Goal: Task Accomplishment & Management: Manage account settings

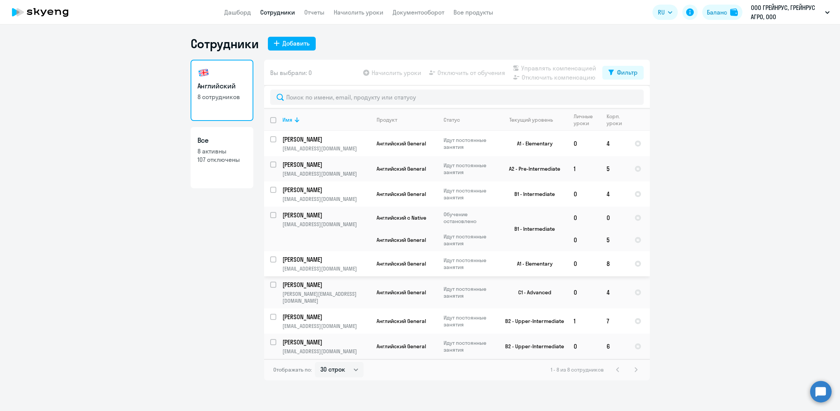
select select "30"
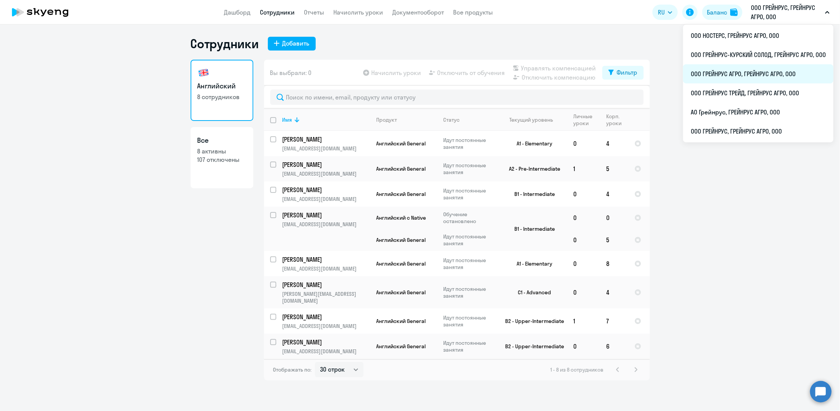
click at [740, 72] on li "ООО ГРЕЙНРУС АГРО, ГРЕЙНРУС АГРО, ООО" at bounding box center [758, 73] width 150 height 19
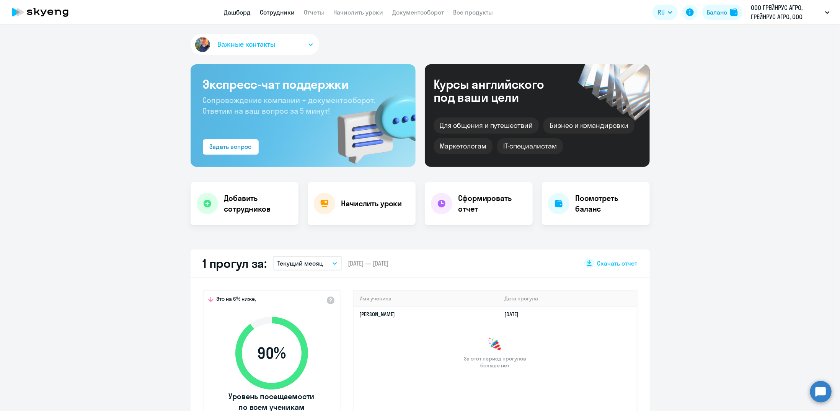
click at [274, 9] on link "Сотрудники" at bounding box center [277, 12] width 35 height 8
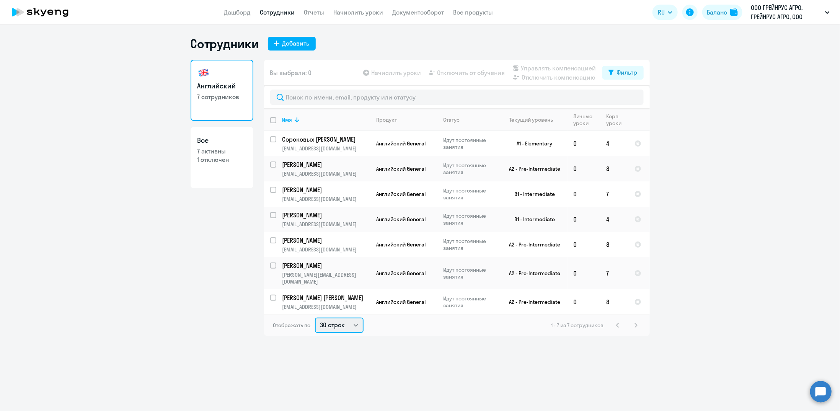
click at [338, 318] on select "30 строк 50 строк 100 строк" at bounding box center [339, 325] width 49 height 15
select select "100"
click at [315, 318] on select "30 строк 50 строк 100 строк" at bounding box center [339, 325] width 49 height 15
click at [275, 295] on input "select row 21819907" at bounding box center [277, 302] width 15 height 15
checkbox input "true"
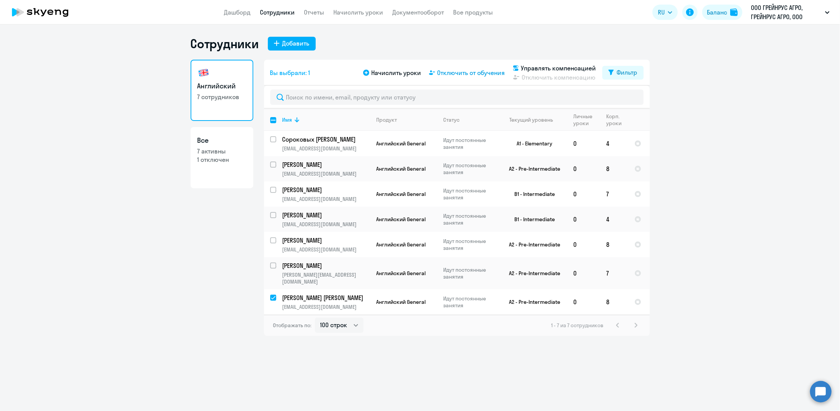
click at [470, 73] on span "Отключить от обучения" at bounding box center [471, 72] width 68 height 9
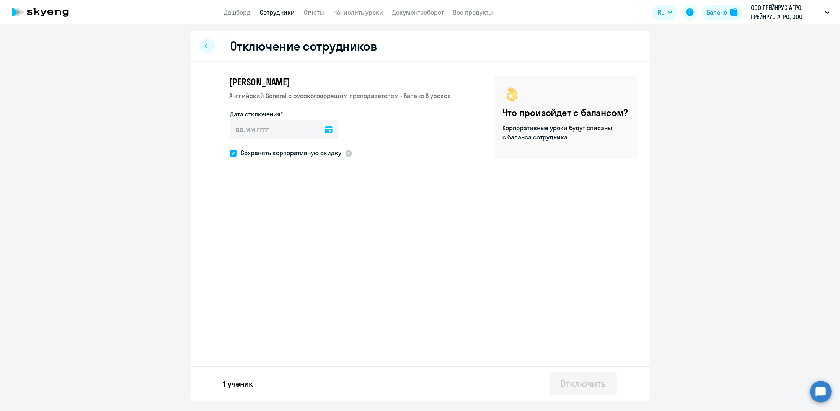
click at [325, 129] on icon at bounding box center [329, 129] width 8 height 8
click at [272, 231] on span "15" at bounding box center [271, 232] width 14 height 14
type input "[DATE]"
click at [585, 388] on div "Отключить" at bounding box center [583, 383] width 46 height 12
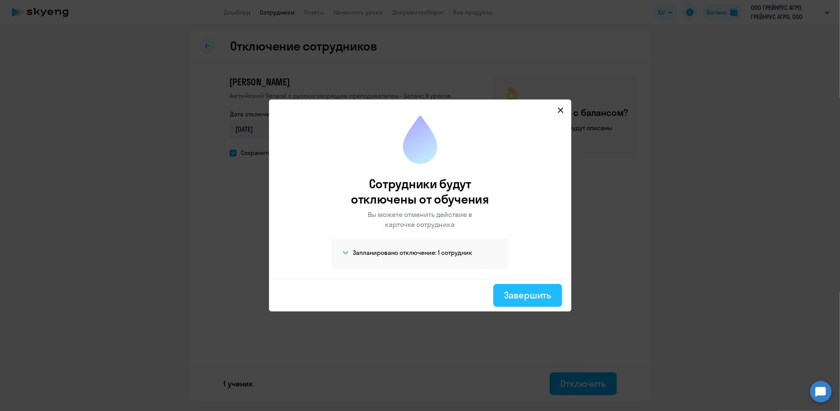
click at [526, 295] on div "Завершить" at bounding box center [527, 295] width 47 height 12
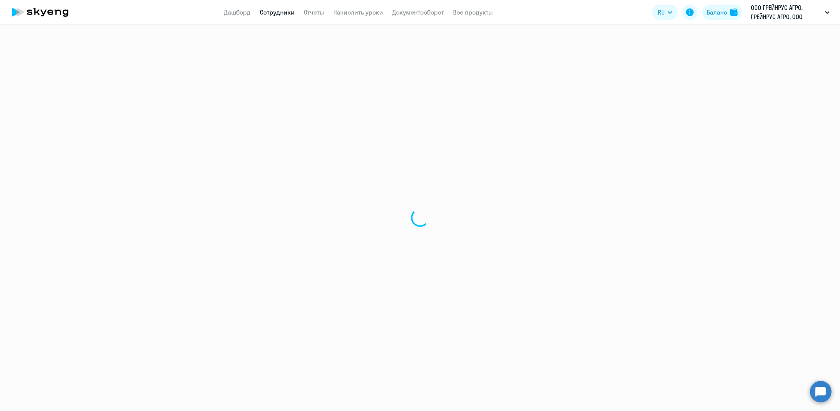
select select "30"
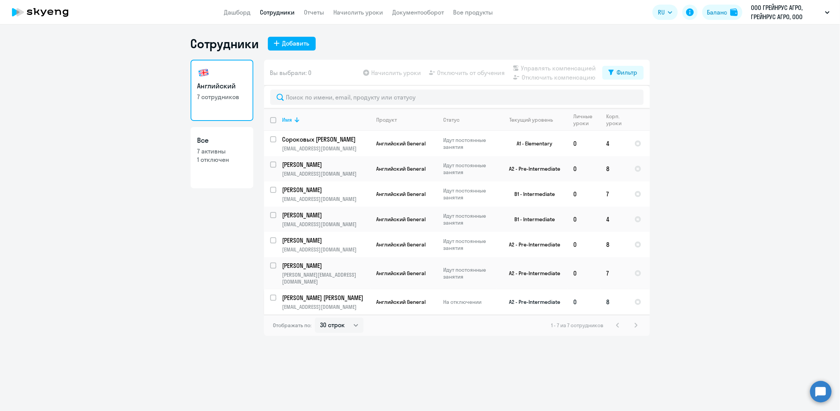
click at [311, 293] on p "[PERSON_NAME] [PERSON_NAME]" at bounding box center [325, 297] width 86 height 8
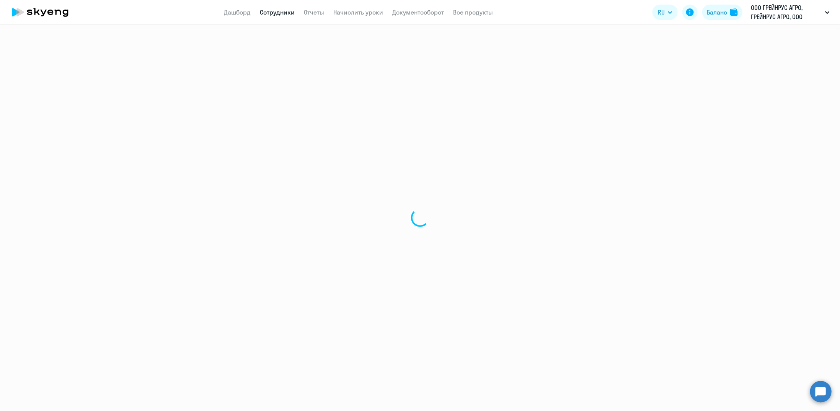
select select "english"
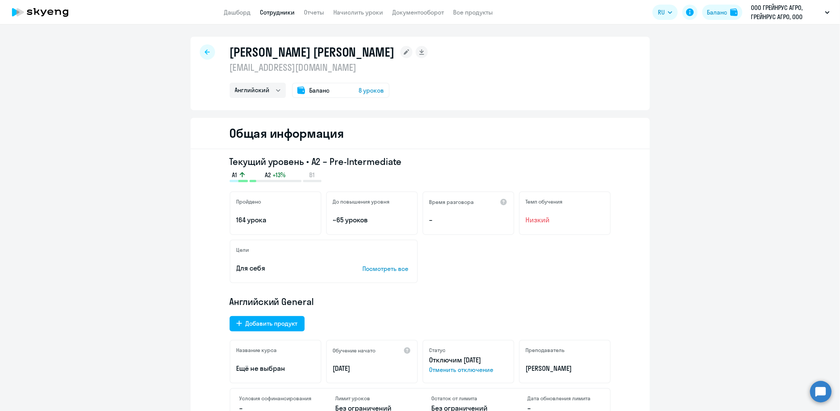
click at [204, 55] on div at bounding box center [207, 51] width 15 height 15
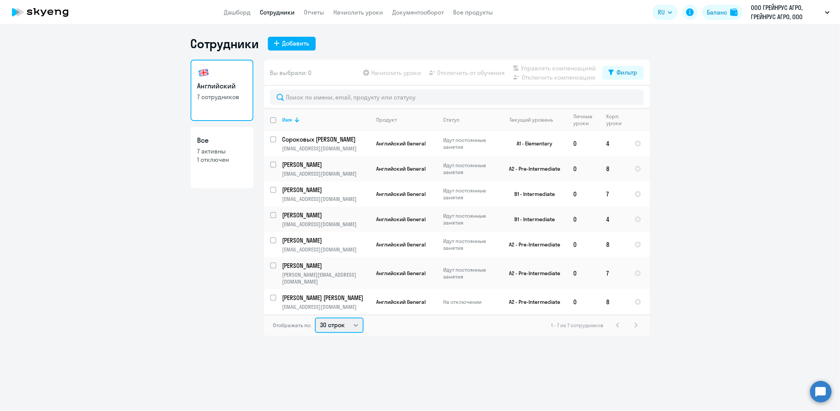
click at [340, 318] on select "30 строк 50 строк 100 строк" at bounding box center [339, 325] width 49 height 15
select select "100"
click at [315, 318] on select "30 строк 50 строк 100 строк" at bounding box center [339, 325] width 49 height 15
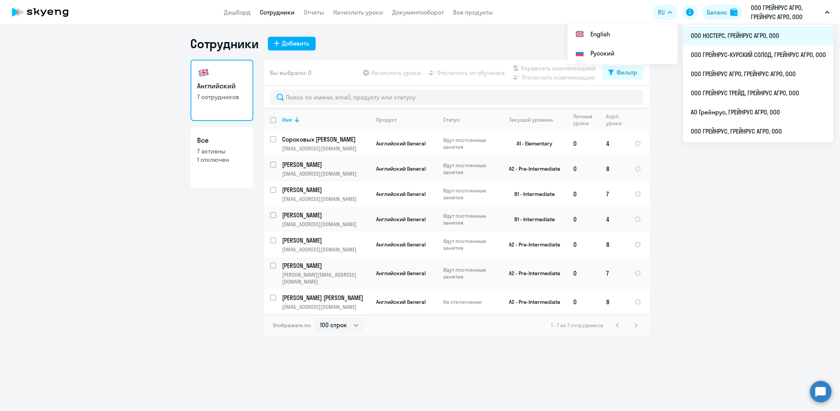
click at [735, 39] on li "ООО НОСТЕРС, ГРЕЙНРУС АГРО, ООО" at bounding box center [758, 35] width 150 height 19
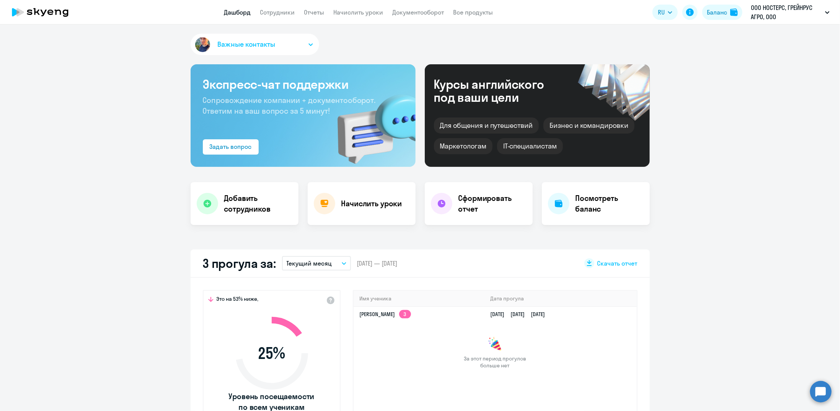
select select "30"
click at [283, 16] on link "Сотрудники" at bounding box center [277, 12] width 35 height 8
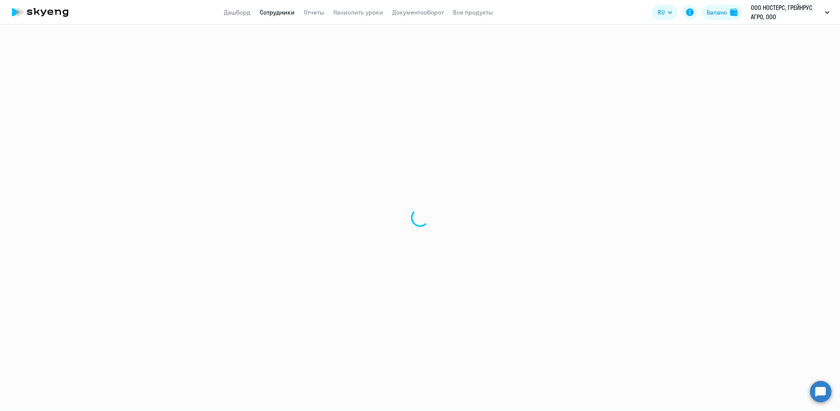
select select "30"
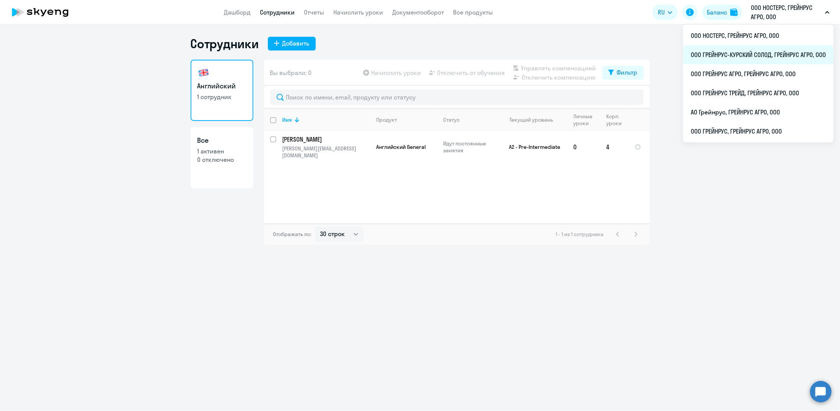
click at [750, 54] on li "ООО ГРЕЙНРУС-КУРСКИЙ СОЛОД, ГРЕЙНРУС АГРО, ООО" at bounding box center [758, 54] width 150 height 19
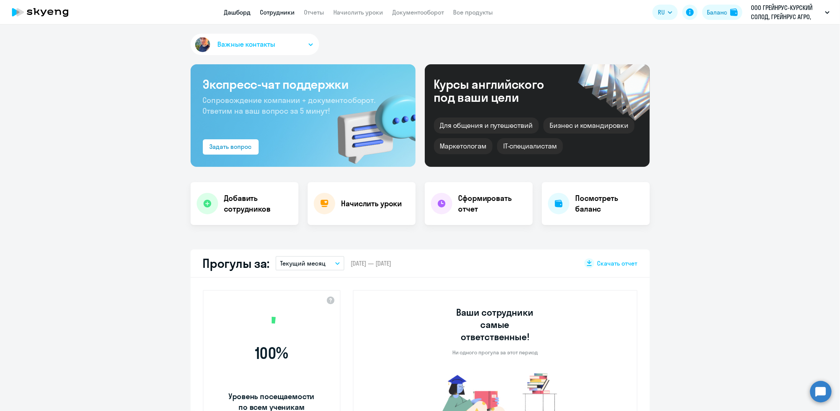
click at [291, 14] on link "Сотрудники" at bounding box center [277, 12] width 35 height 8
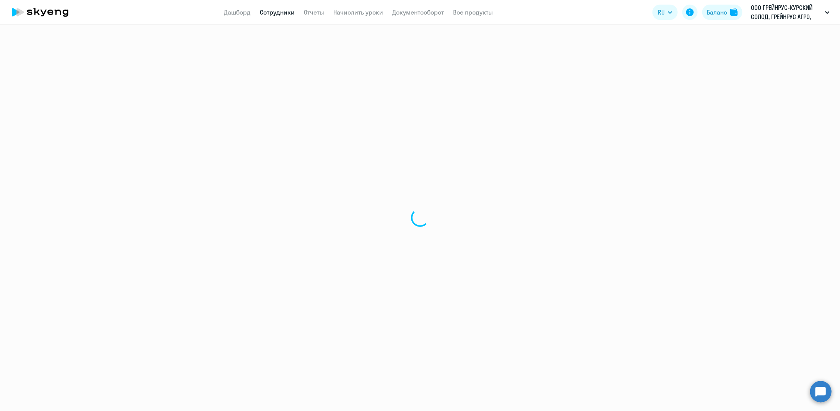
select select "30"
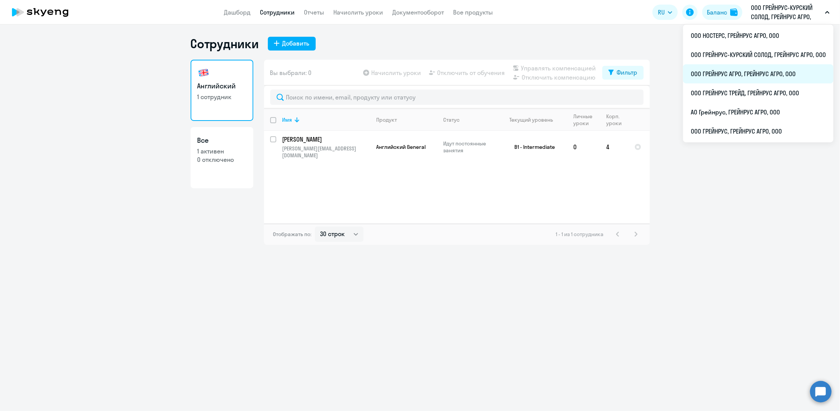
click at [729, 74] on li "ООО ГРЕЙНРУС АГРО, ГРЕЙНРУС АГРО, ООО" at bounding box center [758, 73] width 150 height 19
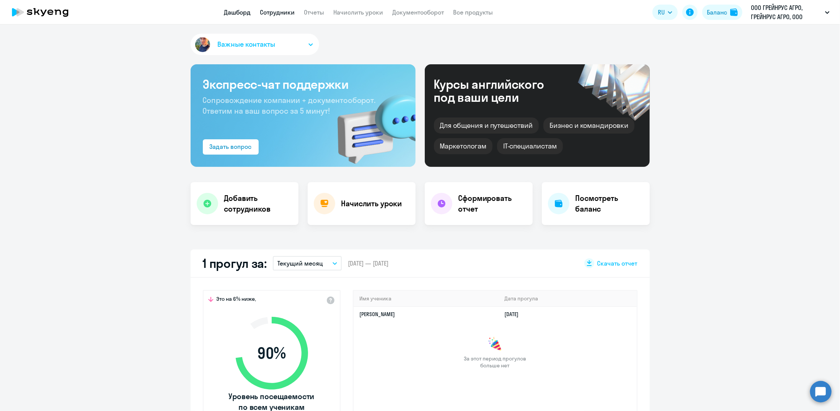
click at [287, 9] on link "Сотрудники" at bounding box center [277, 12] width 35 height 8
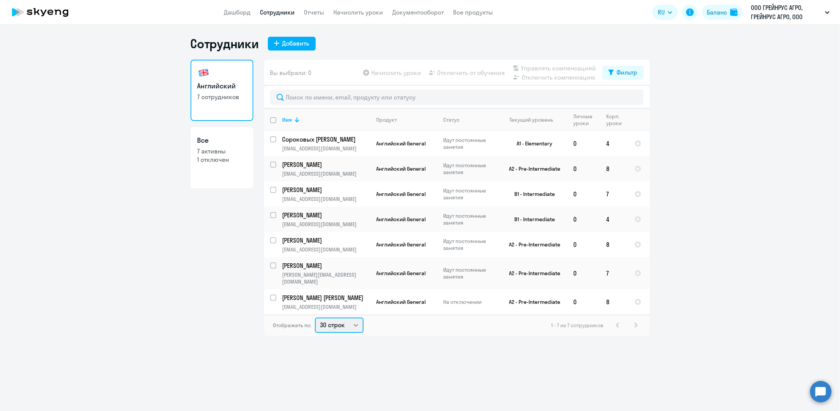
click at [334, 318] on select "30 строк 50 строк 100 строк" at bounding box center [339, 325] width 49 height 15
select select "100"
click at [315, 318] on select "30 строк 50 строк 100 строк" at bounding box center [339, 325] width 49 height 15
click at [275, 295] on input "select row 21819907" at bounding box center [277, 302] width 15 height 15
checkbox input "true"
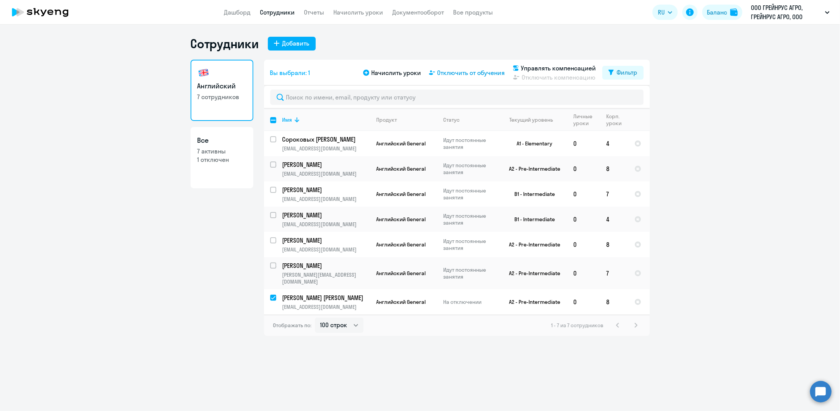
click at [449, 72] on span "Отключить от обучения" at bounding box center [471, 72] width 68 height 9
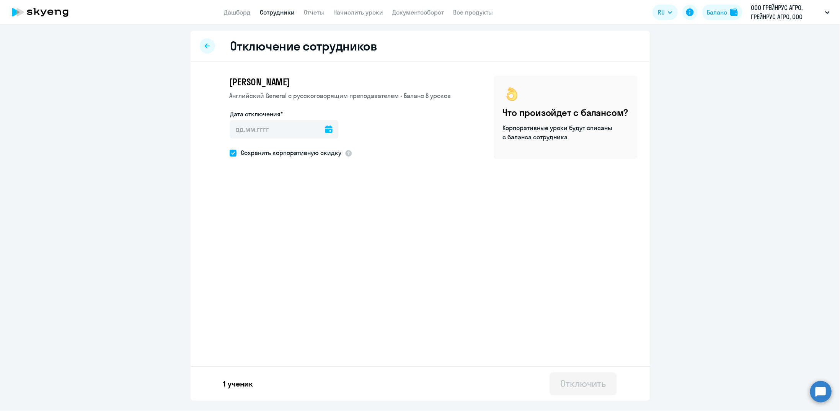
click at [234, 153] on span at bounding box center [233, 153] width 7 height 7
click at [230, 153] on input "Сохранить корпоративную скидку" at bounding box center [229, 153] width 0 height 0
checkbox input "false"
click at [326, 130] on icon at bounding box center [329, 129] width 8 height 8
click at [272, 232] on span "15" at bounding box center [271, 232] width 14 height 14
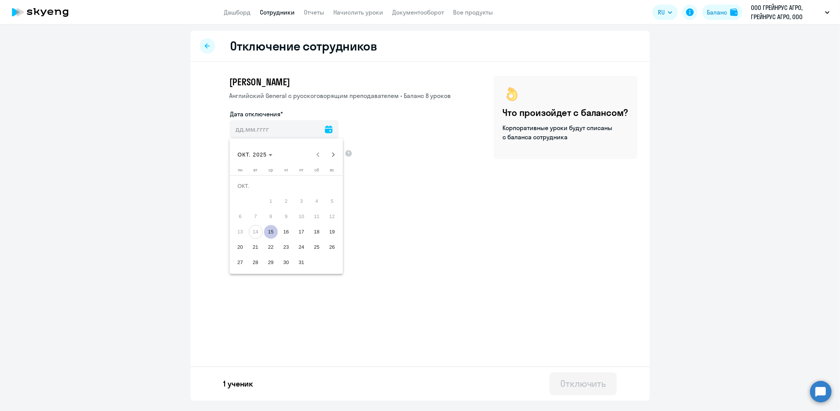
type input "[DATE]"
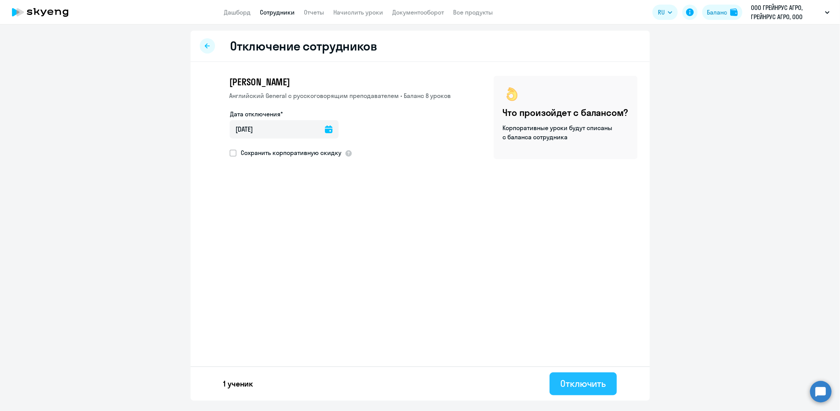
click at [589, 383] on div "Отключить" at bounding box center [583, 383] width 46 height 12
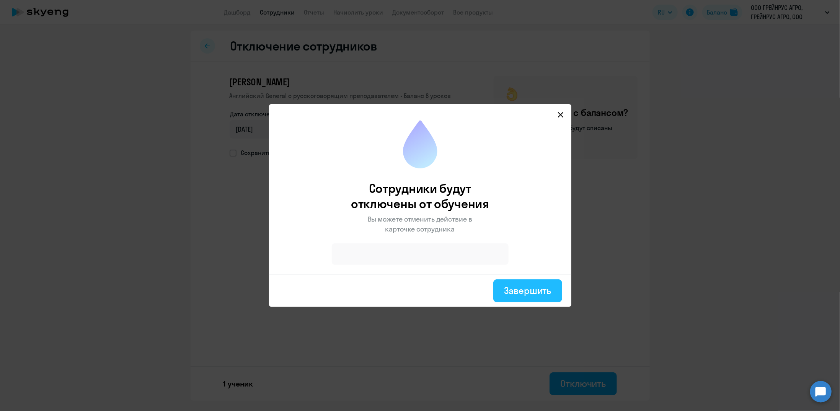
click at [533, 293] on div "Завершить" at bounding box center [527, 290] width 47 height 12
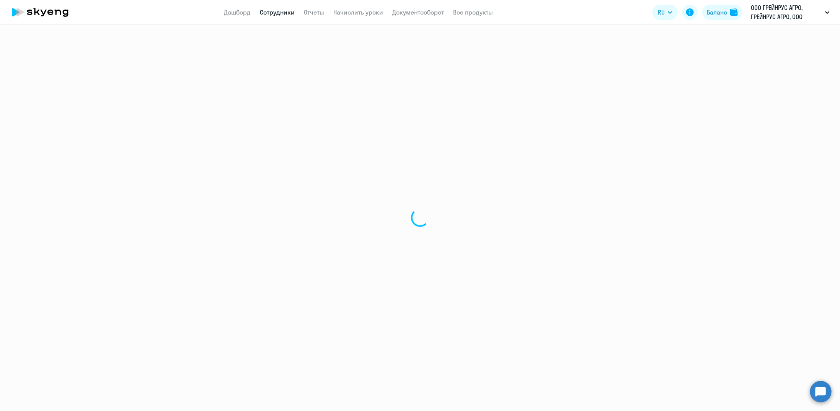
select select "30"
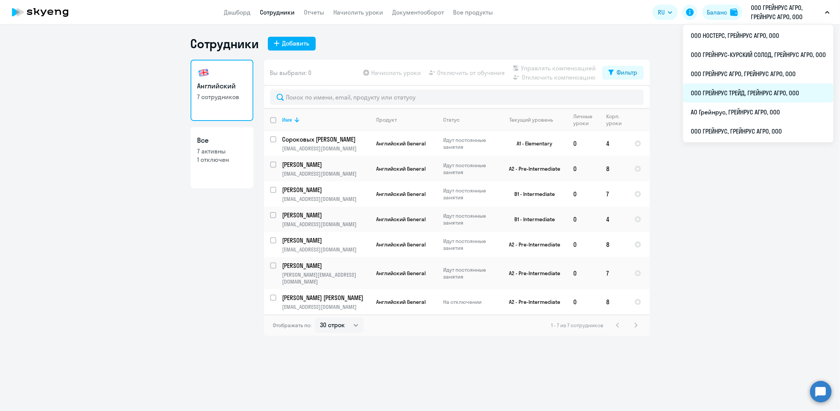
click at [722, 92] on li "ООО ГРЕЙНРУС ТРЕЙД, ГРЕЙНРУС АГРО, ООО" at bounding box center [758, 92] width 150 height 19
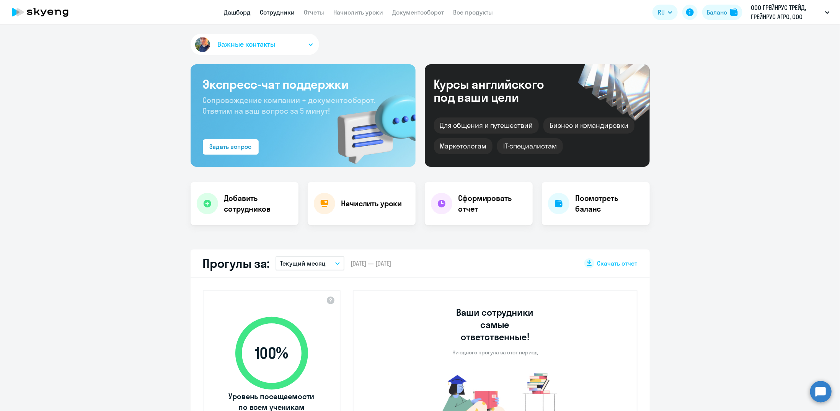
click at [277, 14] on link "Сотрудники" at bounding box center [277, 12] width 35 height 8
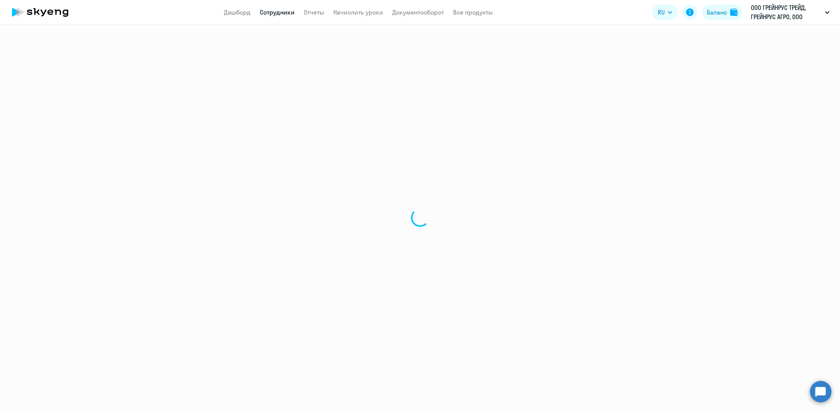
select select "30"
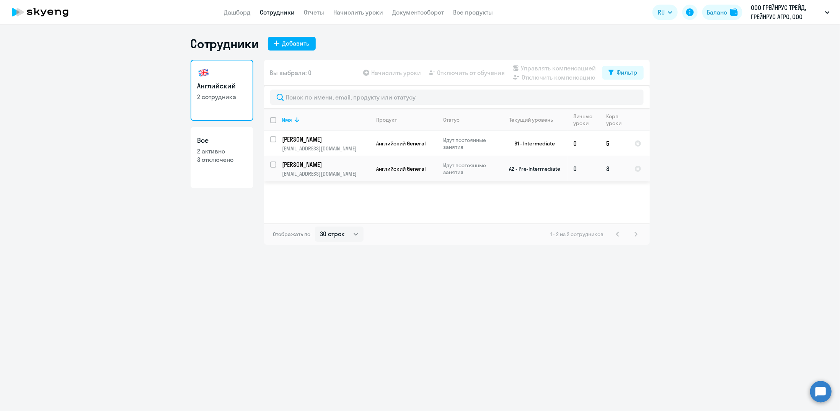
click at [272, 163] on input "select row 11756380" at bounding box center [277, 168] width 15 height 15
checkbox input "true"
click at [469, 73] on span "Отключить от обучения" at bounding box center [471, 72] width 68 height 9
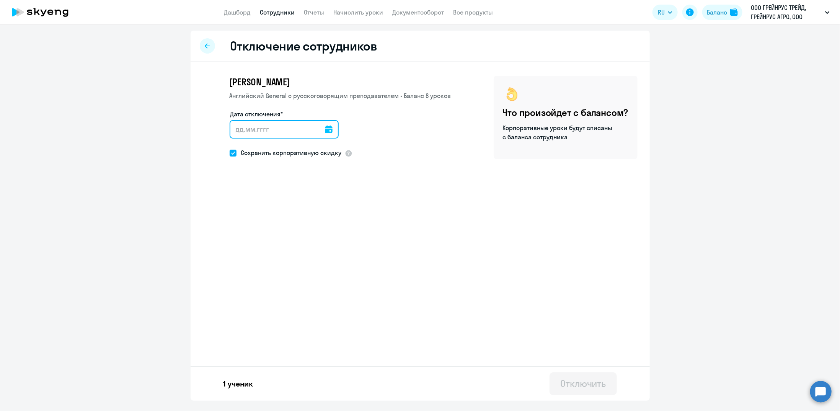
click at [328, 129] on input "Дата отключения*" at bounding box center [284, 129] width 109 height 18
click at [326, 128] on icon at bounding box center [329, 129] width 8 height 8
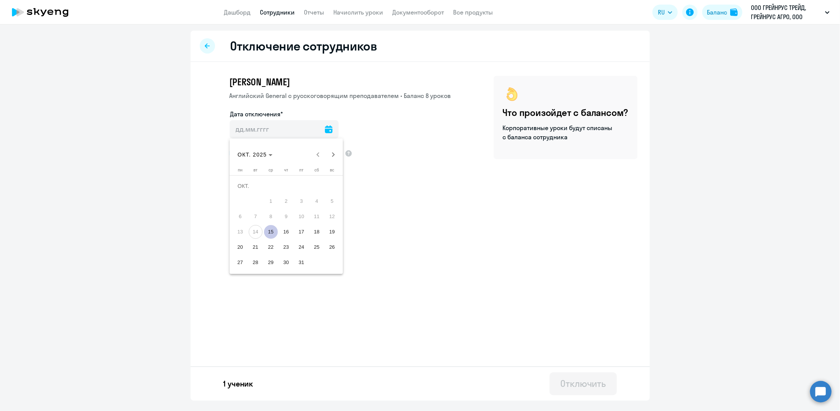
click at [269, 234] on span "15" at bounding box center [271, 232] width 14 height 14
type input "[DATE]"
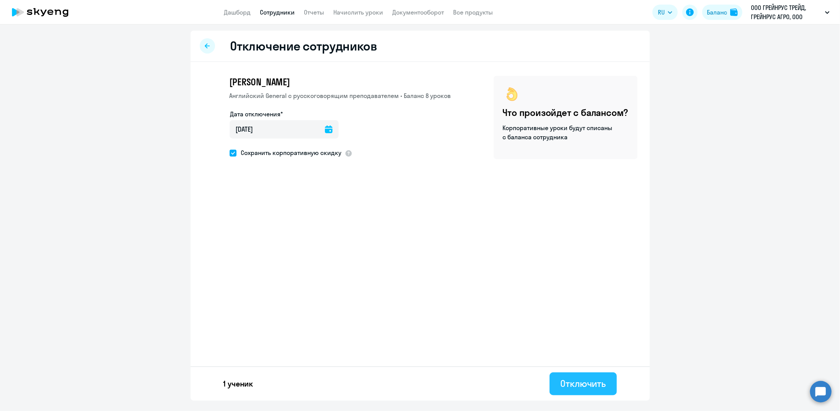
click at [597, 387] on div "Отключить" at bounding box center [583, 383] width 46 height 12
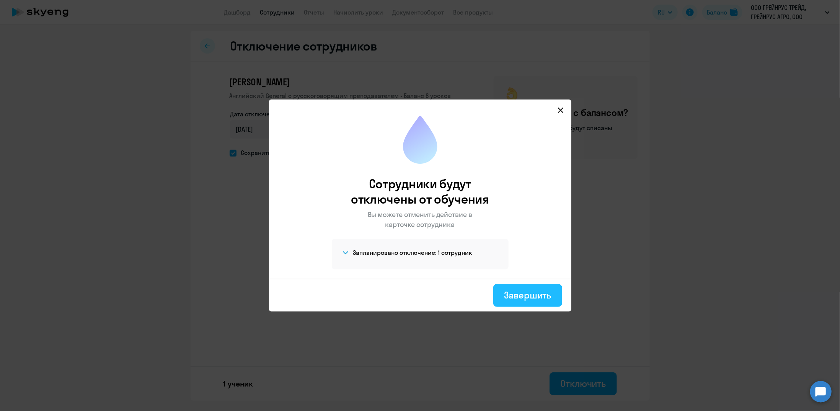
click at [536, 296] on div "Завершить" at bounding box center [527, 295] width 47 height 12
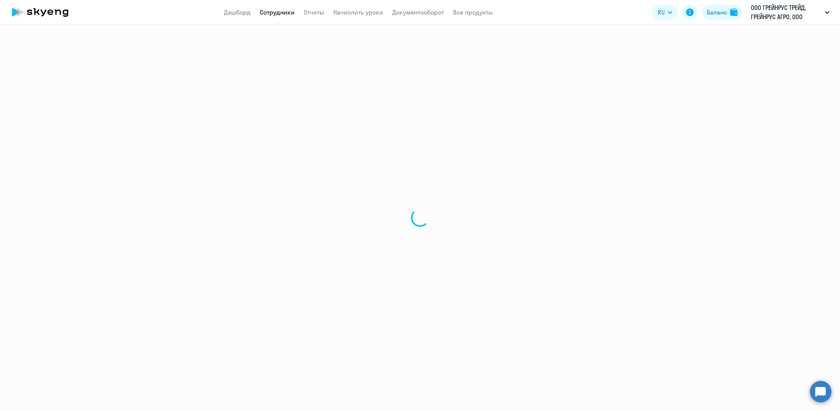
select select "30"
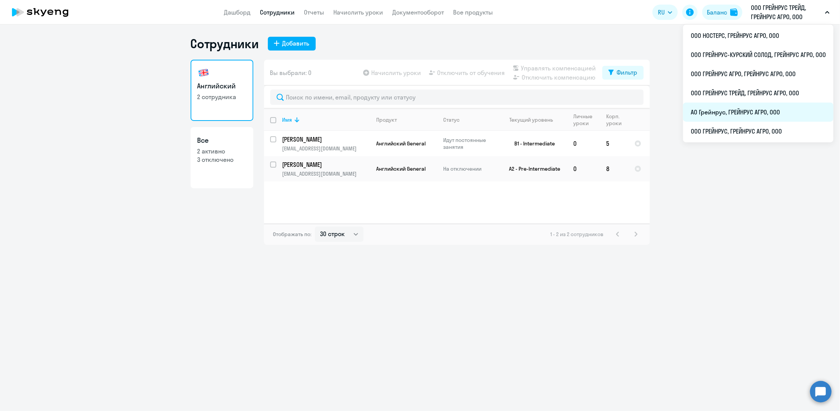
click at [720, 111] on li "АО Грейнрус, ГРЕЙНРУС АГРО, ООО" at bounding box center [758, 112] width 150 height 19
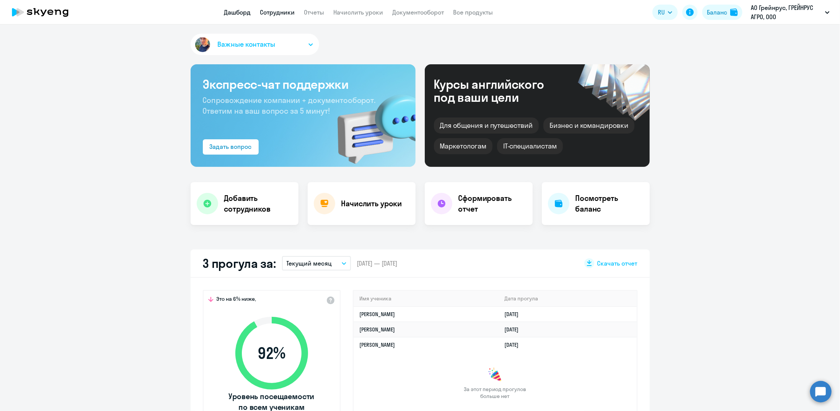
click at [283, 16] on link "Сотрудники" at bounding box center [277, 12] width 35 height 8
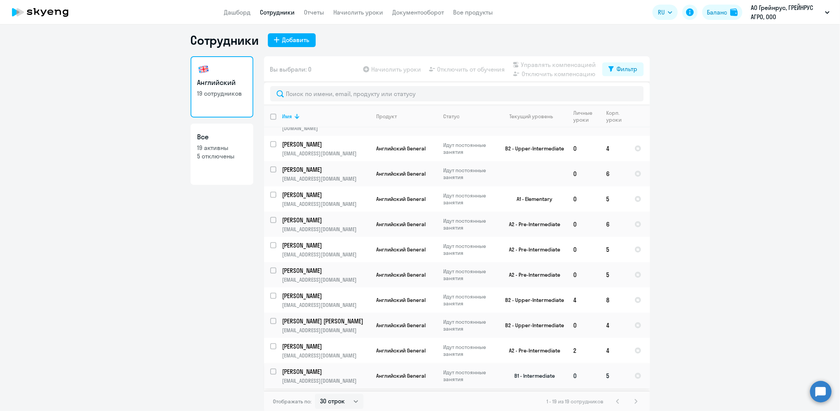
scroll to position [5, 0]
click at [323, 402] on select "30 строк 50 строк 100 строк" at bounding box center [339, 400] width 49 height 15
select select "100"
click at [315, 393] on select "30 строк 50 строк 100 строк" at bounding box center [339, 400] width 49 height 15
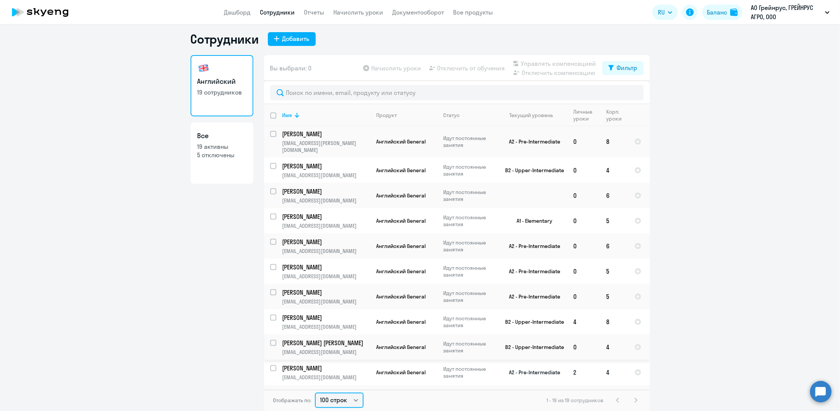
scroll to position [214, 0]
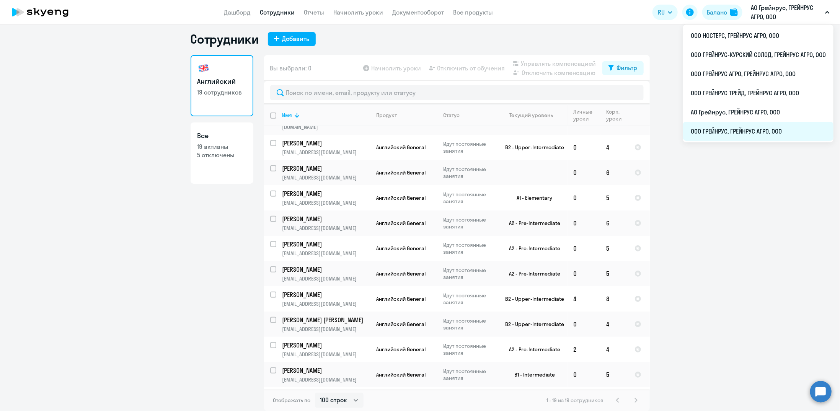
click at [730, 132] on li "ООО ГРЕЙНРУС, ГРЕЙНРУС АГРО, ООО" at bounding box center [758, 131] width 150 height 19
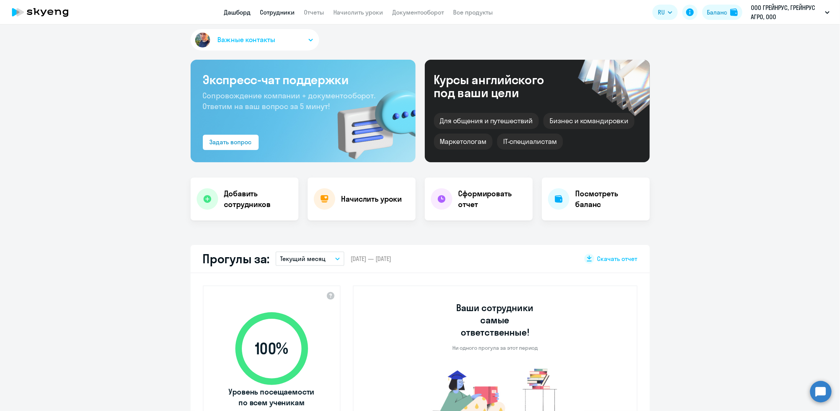
click at [282, 14] on link "Сотрудники" at bounding box center [277, 12] width 35 height 8
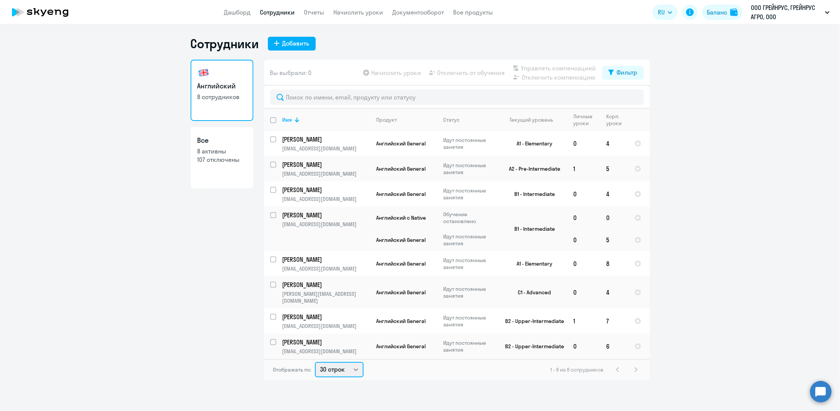
click at [332, 362] on select "30 строк 50 строк 100 строк" at bounding box center [339, 369] width 49 height 15
select select "100"
click at [315, 362] on select "30 строк 50 строк 100 строк" at bounding box center [339, 369] width 49 height 15
click at [271, 260] on input "select row 16027525" at bounding box center [277, 263] width 15 height 15
checkbox input "true"
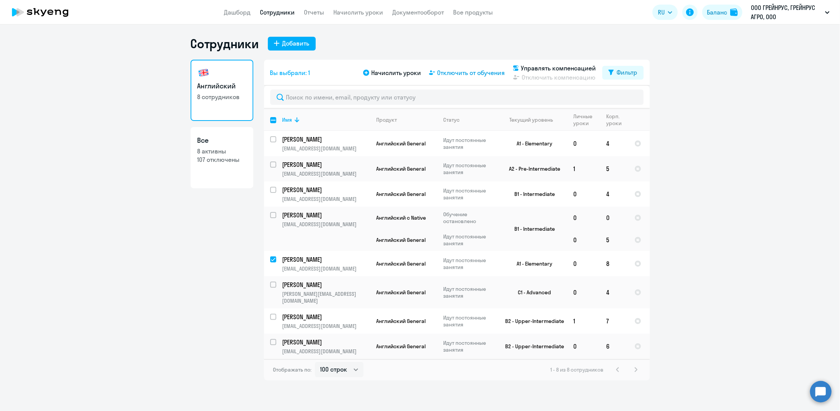
click at [470, 77] on span "Отключить от обучения" at bounding box center [471, 72] width 68 height 9
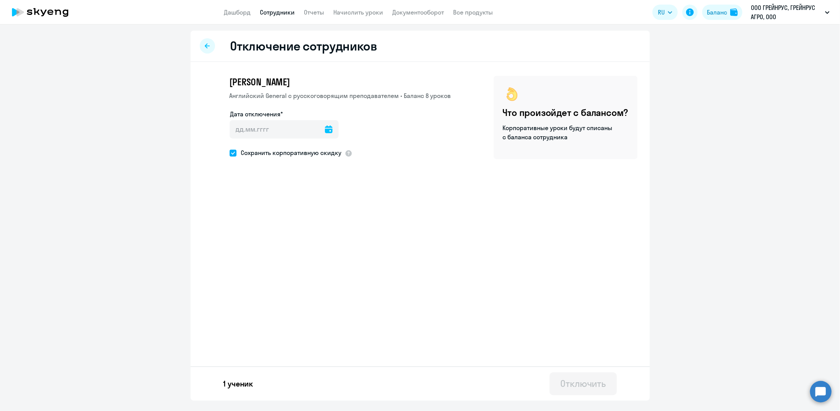
click at [325, 131] on icon at bounding box center [329, 129] width 8 height 8
click at [272, 232] on span "15" at bounding box center [271, 232] width 14 height 14
type input "[DATE]"
click at [232, 153] on span at bounding box center [233, 153] width 7 height 7
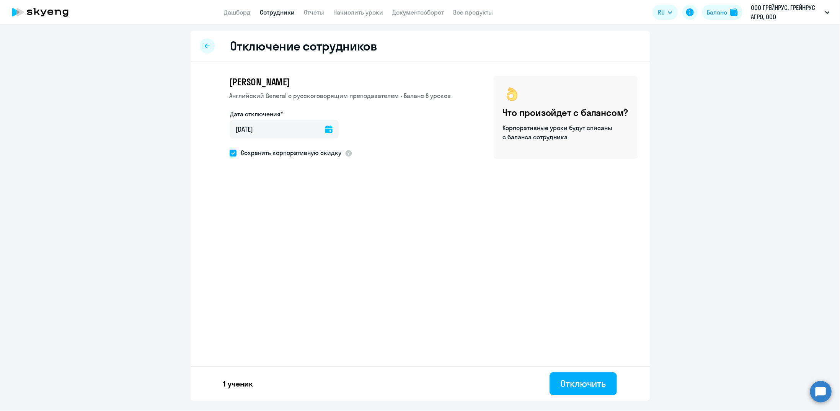
click at [230, 153] on input "Сохранить корпоративную скидку" at bounding box center [229, 153] width 0 height 0
checkbox input "false"
click at [581, 385] on div "Отключить" at bounding box center [583, 383] width 46 height 12
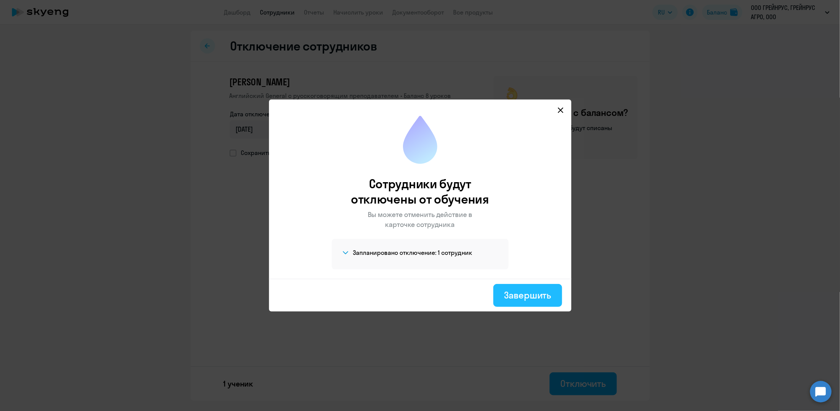
click at [534, 296] on div "Завершить" at bounding box center [527, 295] width 47 height 12
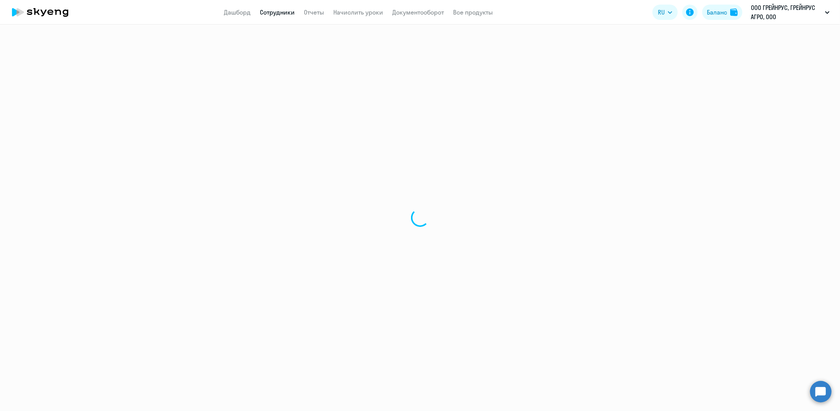
select select "30"
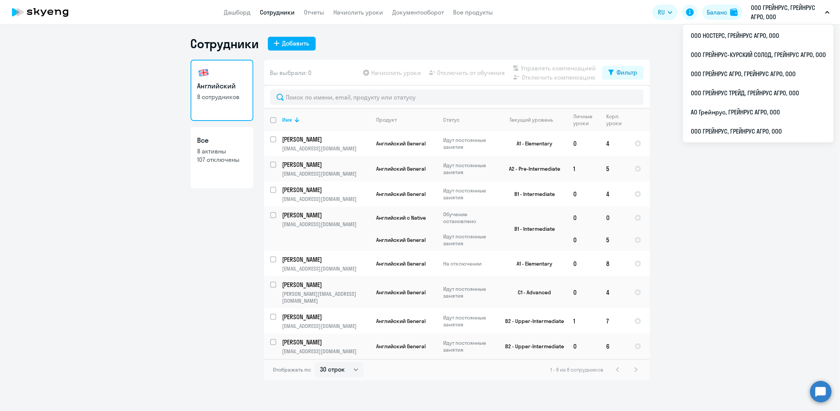
click at [766, 17] on p "ООО ГРЕЙНРУС, ГРЕЙНРУС АГРО, ООО" at bounding box center [786, 12] width 71 height 18
click at [722, 73] on li "ООО ГРЕЙНРУС АГРО, ГРЕЙНРУС АГРО, ООО" at bounding box center [758, 73] width 150 height 19
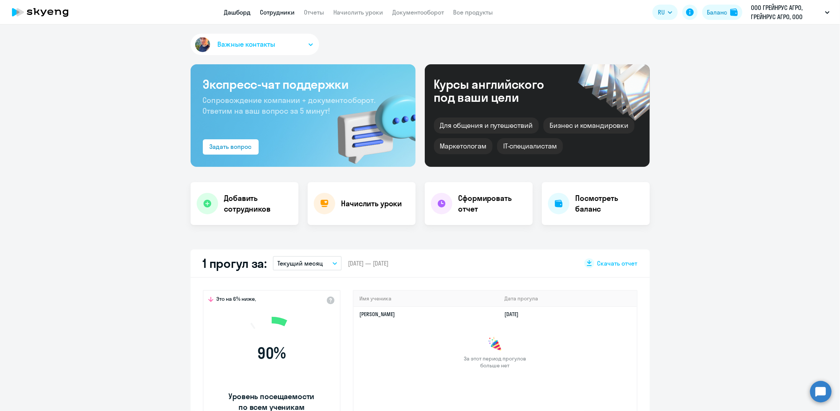
click at [273, 13] on link "Сотрудники" at bounding box center [277, 12] width 35 height 8
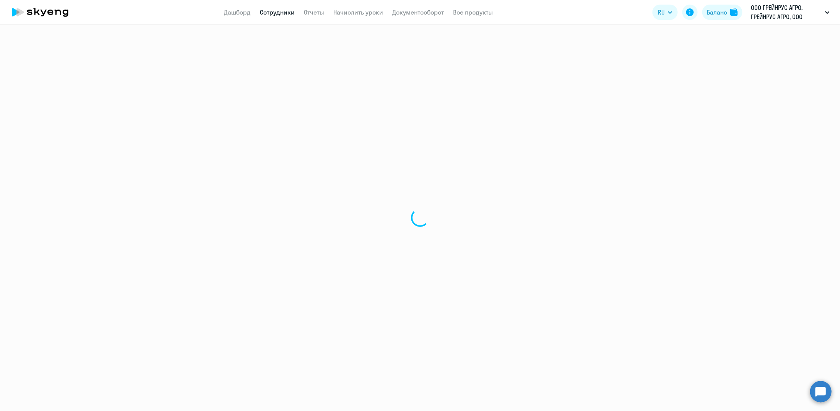
select select "30"
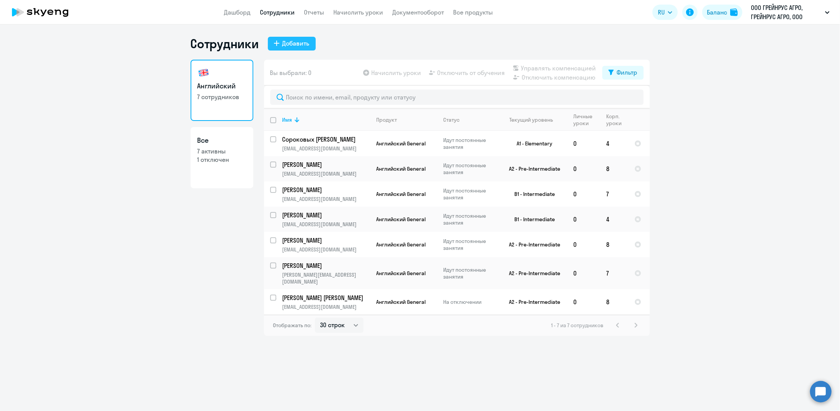
click at [298, 48] on button "Добавить" at bounding box center [292, 44] width 48 height 14
select select "english_adult_not_native_speaker"
select select "3"
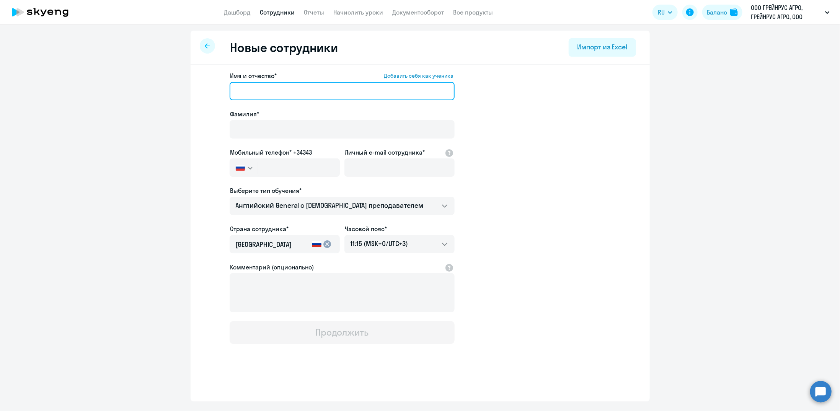
click at [262, 90] on input "Имя и отчество* Добавить себя как ученика" at bounding box center [342, 91] width 225 height 18
drag, startPoint x: 306, startPoint y: 90, endPoint x: 268, endPoint y: 90, distance: 38.6
click at [268, 90] on input "[PERSON_NAME]" at bounding box center [342, 91] width 225 height 18
click at [269, 88] on input "[PERSON_NAME]" at bounding box center [342, 91] width 225 height 18
type input "Даниил"
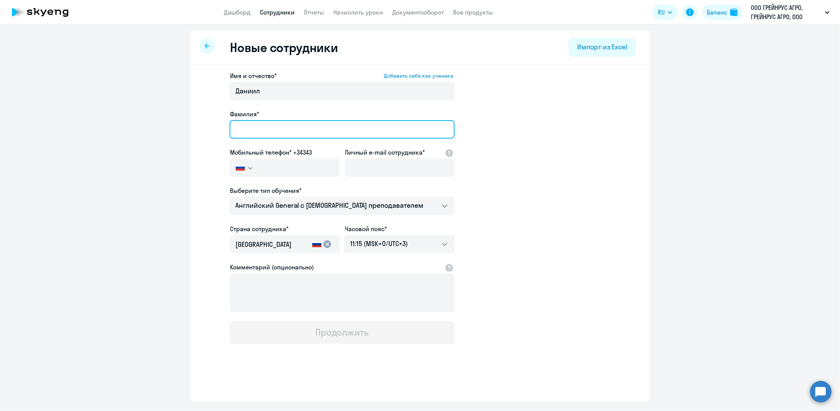
click at [264, 132] on input "Фамилия*" at bounding box center [342, 129] width 225 height 18
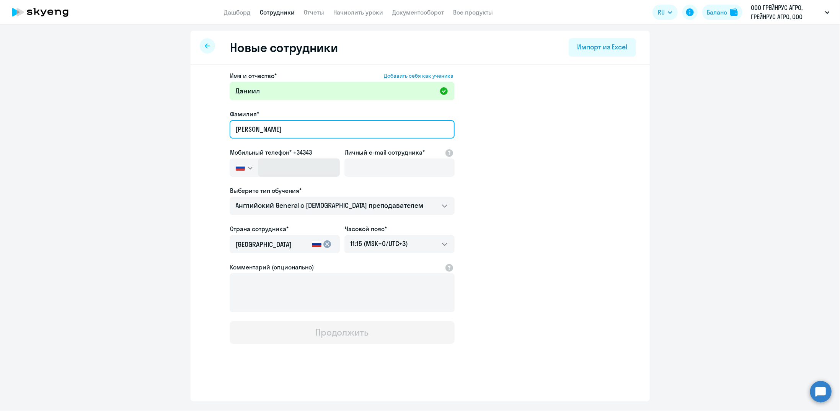
type input "[PERSON_NAME]"
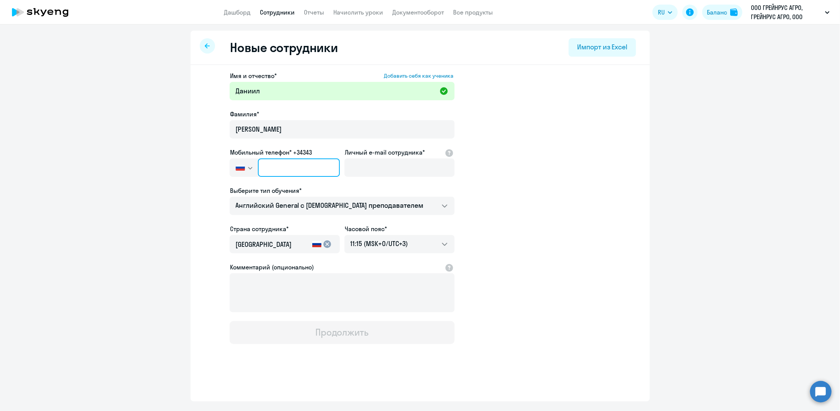
click at [294, 165] on input "text" at bounding box center [298, 167] width 81 height 18
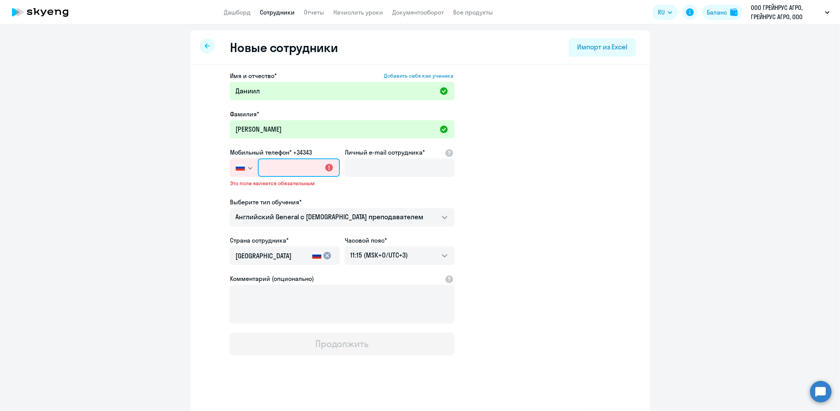
click at [288, 166] on input "text" at bounding box center [298, 167] width 81 height 18
paste input "[PHONE_NUMBER]"
type input "[PHONE_NUMBER]"
click at [368, 167] on input "Личный e-mail сотрудника*" at bounding box center [399, 167] width 110 height 18
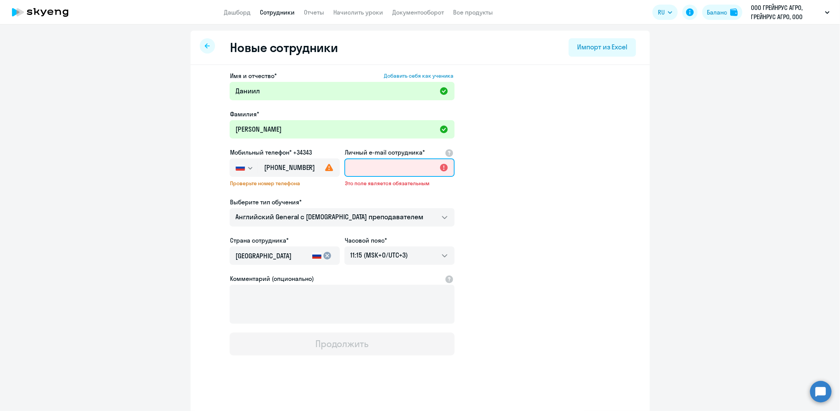
click at [367, 169] on input "Личный e-mail сотрудника*" at bounding box center [399, 167] width 110 height 18
paste input "[EMAIL_ADDRESS][DOMAIN_NAME]"
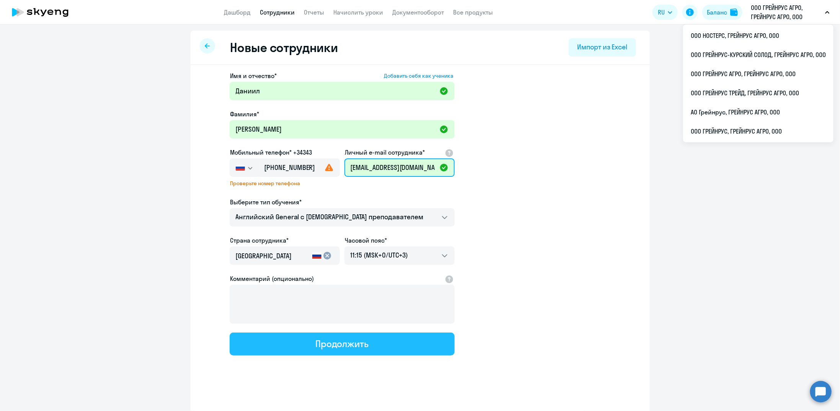
type input "[EMAIL_ADDRESS][DOMAIN_NAME]"
click at [348, 348] on div "Продолжить" at bounding box center [341, 343] width 53 height 12
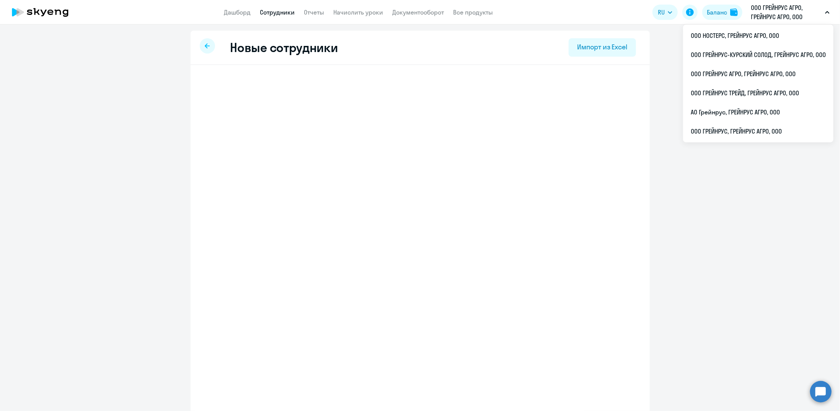
select select "english_adult_not_native_speaker"
select select "3"
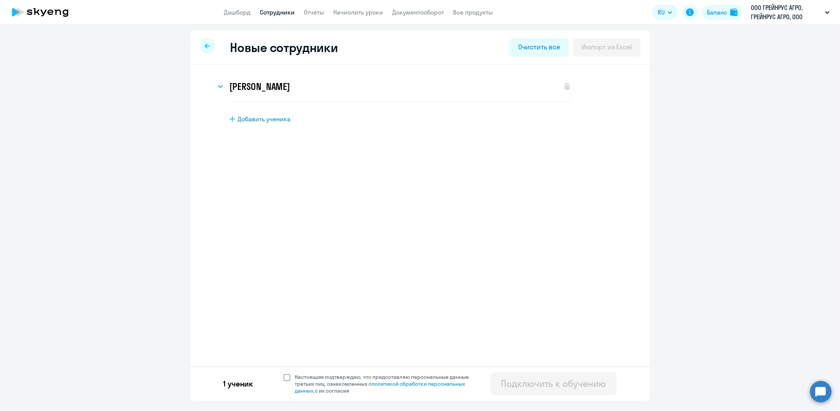
click at [288, 377] on span at bounding box center [286, 377] width 7 height 7
click at [283, 373] on input "Настоящим подтверждаю, что предоставляю персональные данные третьих лиц, ознако…" at bounding box center [283, 373] width 0 height 0
checkbox input "true"
click at [545, 383] on div "Подключить к обучению" at bounding box center [553, 383] width 105 height 12
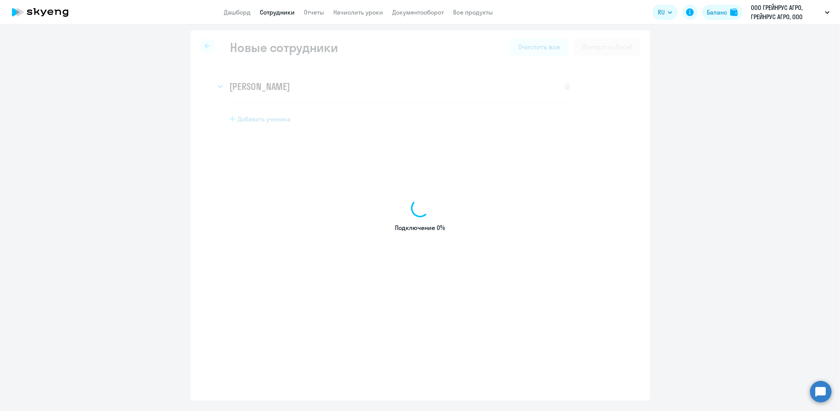
select select "english_adult_not_native_speaker"
select select "3"
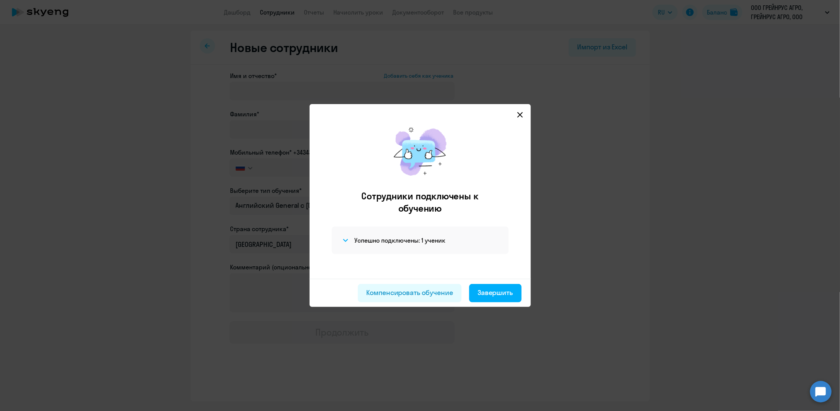
click at [522, 115] on icon at bounding box center [520, 115] width 6 height 6
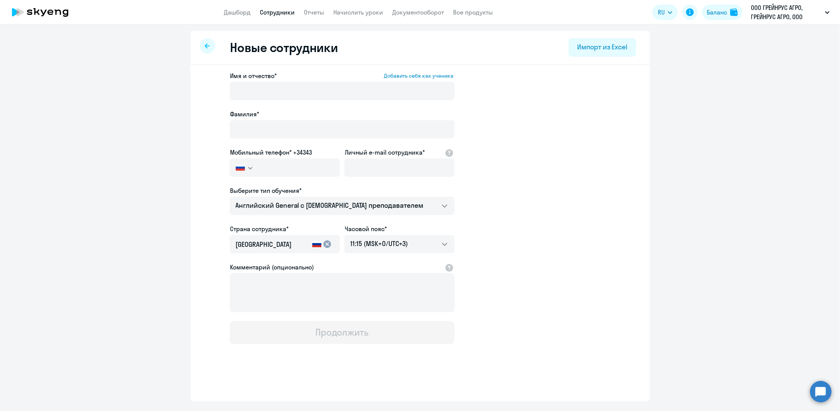
select select "30"
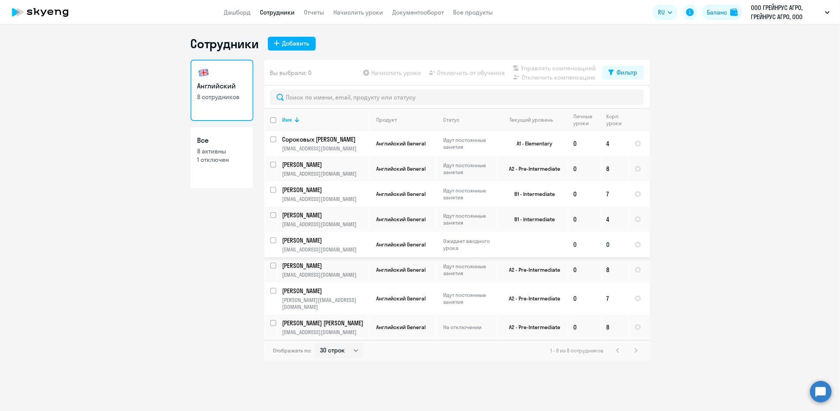
click at [327, 245] on td "[PERSON_NAME] [EMAIL_ADDRESS][DOMAIN_NAME]" at bounding box center [323, 244] width 94 height 25
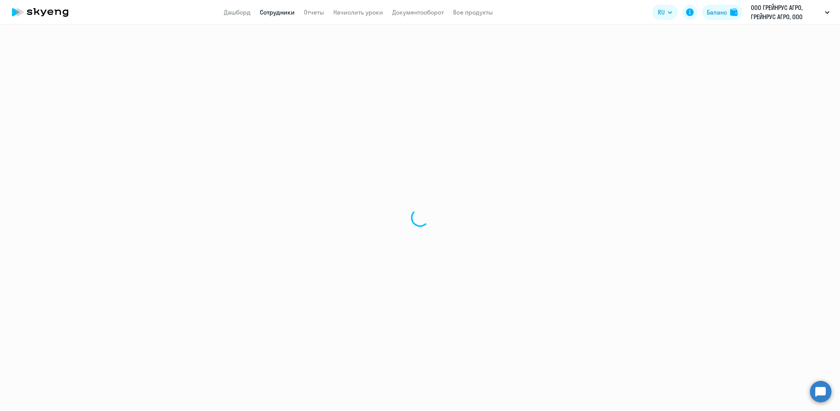
select select "english"
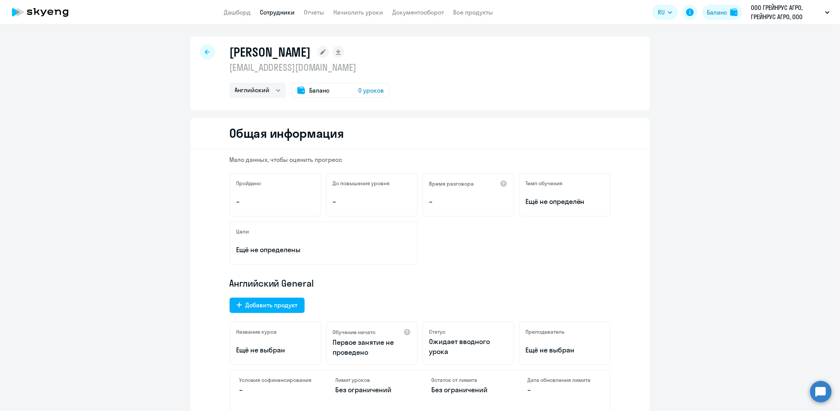
click at [367, 90] on span "0 уроков" at bounding box center [371, 90] width 26 height 9
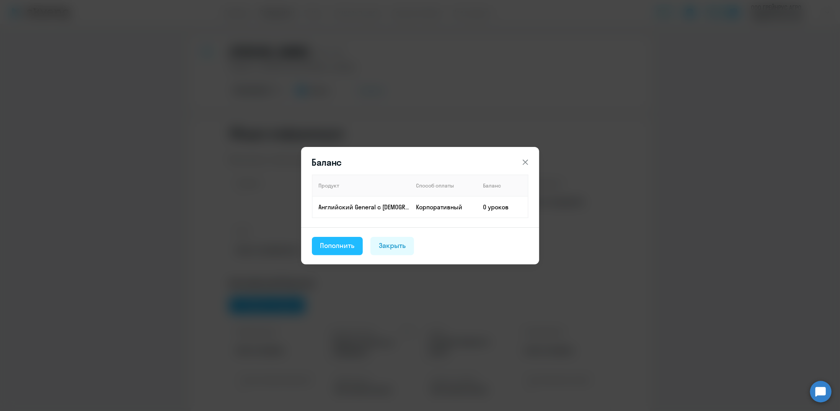
click at [344, 251] on button "Пополнить" at bounding box center [337, 246] width 51 height 18
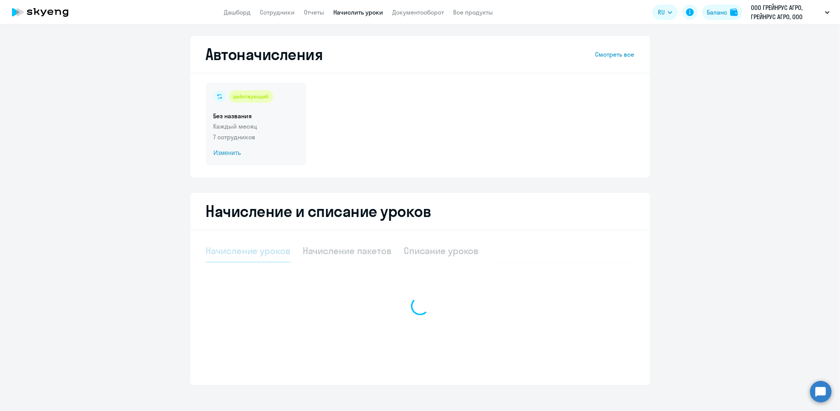
select select "10"
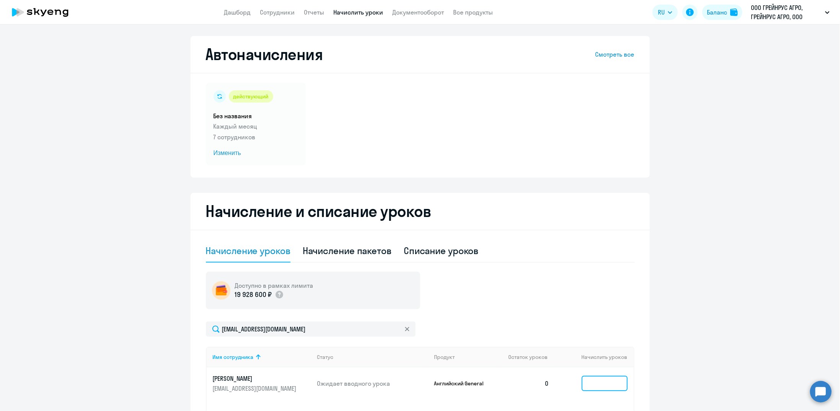
click at [595, 381] on input at bounding box center [605, 383] width 46 height 15
type input "5"
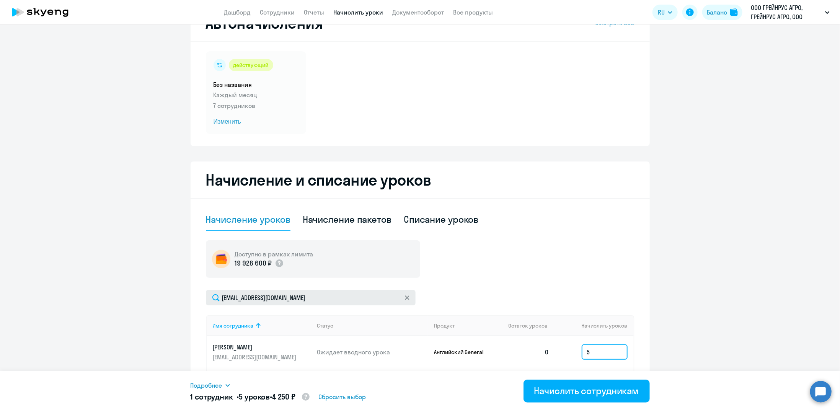
scroll to position [77, 0]
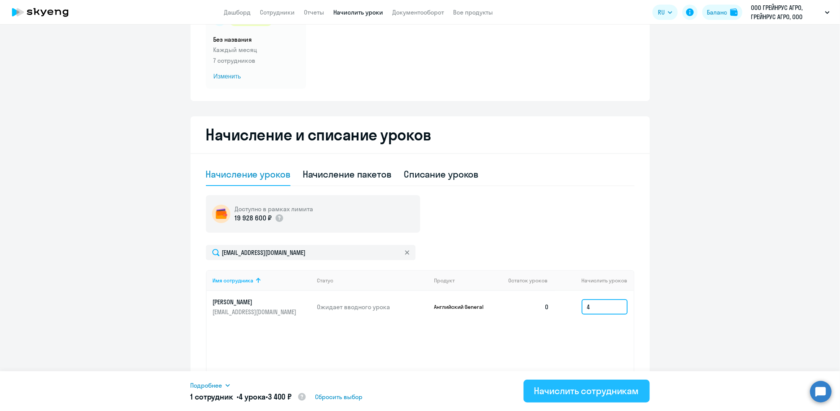
type input "4"
click at [565, 396] on div "Начислить сотрудникам" at bounding box center [586, 390] width 105 height 12
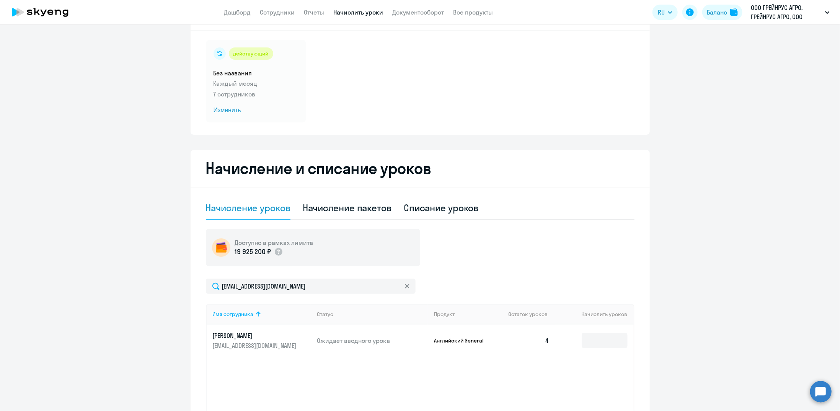
scroll to position [0, 0]
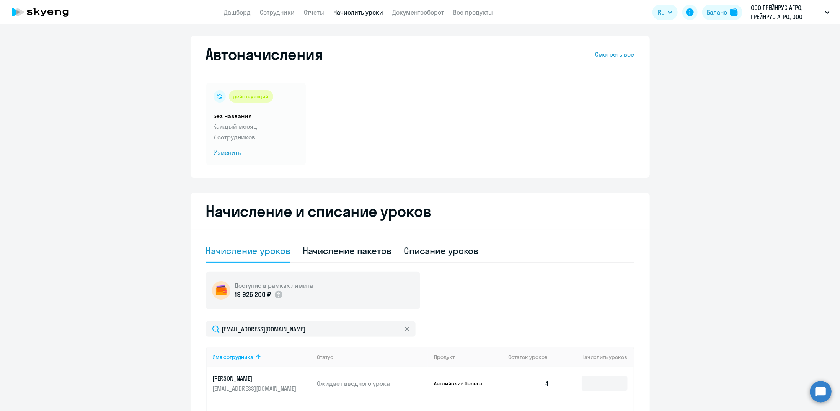
click at [824, 394] on circle at bounding box center [820, 391] width 21 height 21
